Goal: Find specific page/section: Find specific page/section

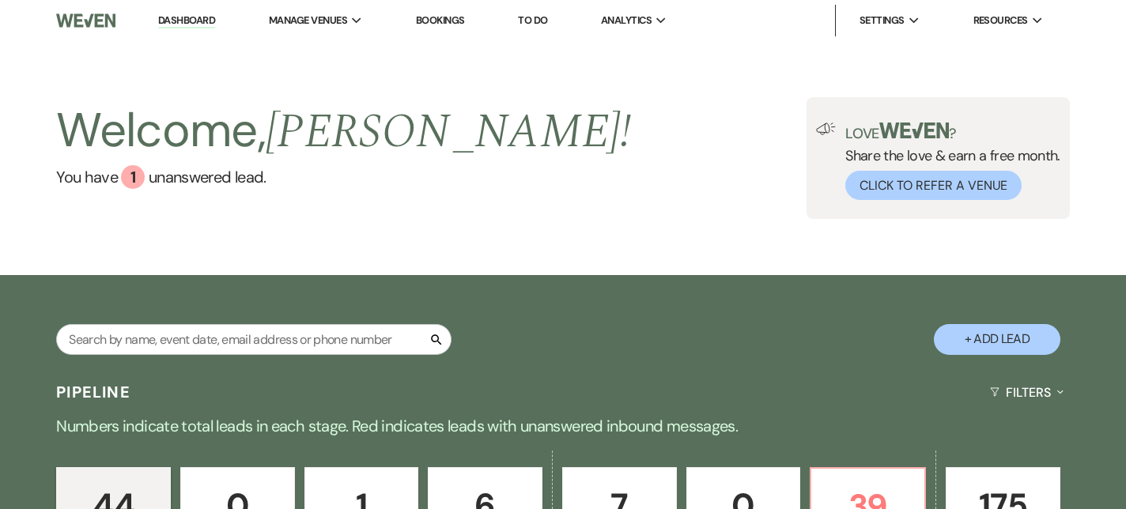
scroll to position [195, 0]
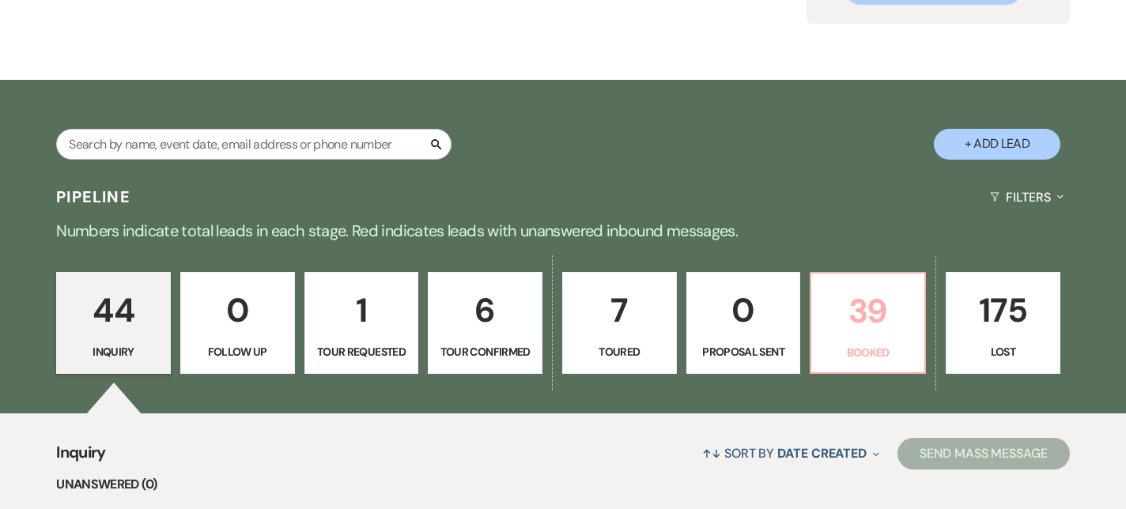
click at [830, 334] on p "39" at bounding box center [868, 311] width 94 height 53
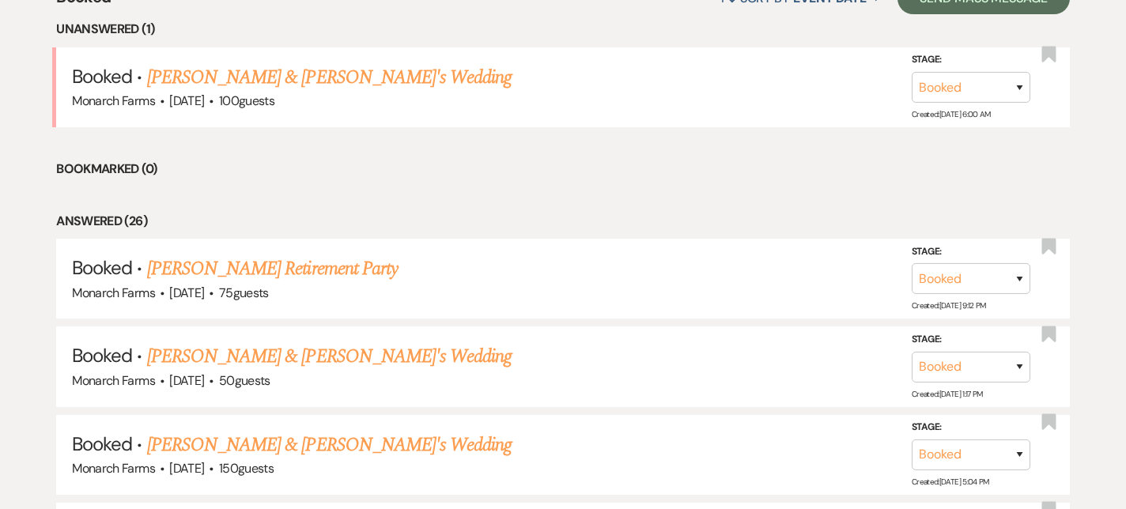
scroll to position [634, 0]
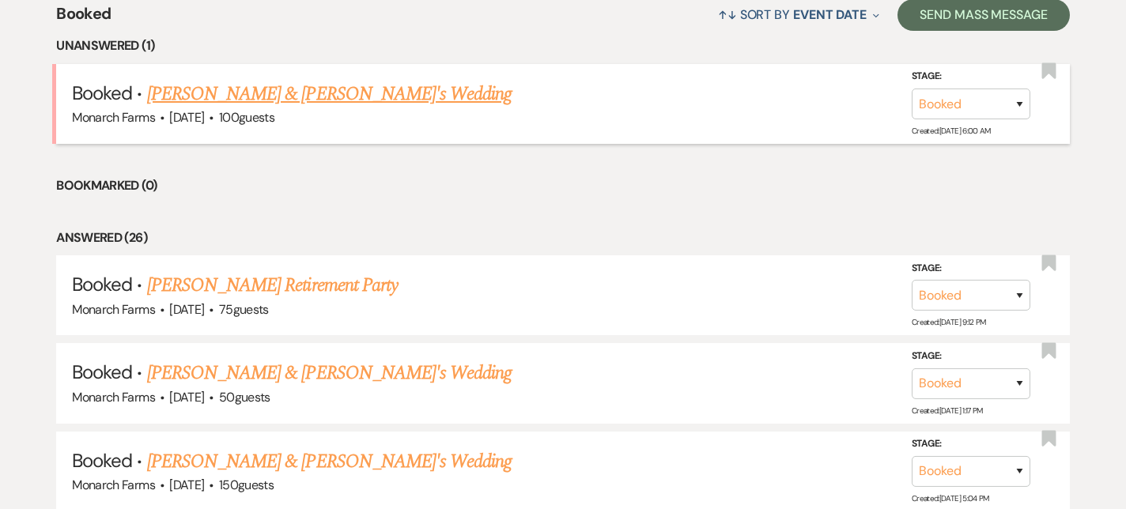
click at [366, 100] on h5 "Booked · Paige Cutting & Jake's Wedding" at bounding box center [563, 94] width 982 height 28
